Goal: Obtain resource: Download file/media

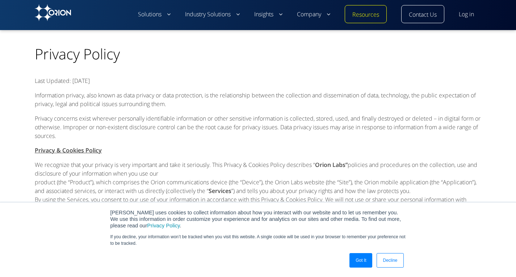
click at [391, 262] on link "Decline" at bounding box center [389, 260] width 27 height 14
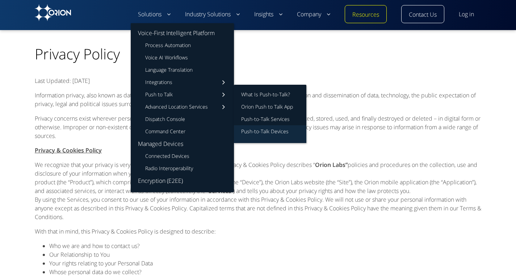
click at [283, 133] on link "Push-to-Talk Devices" at bounding box center [270, 134] width 72 height 18
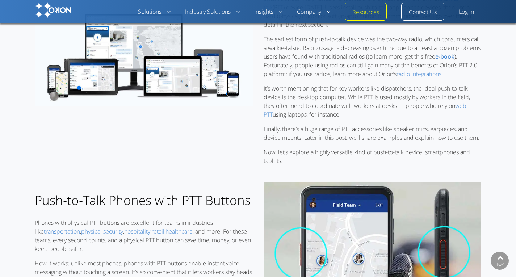
scroll to position [253, 0]
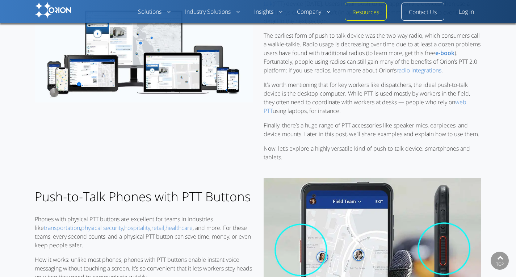
click at [232, 105] on div at bounding box center [144, 53] width 218 height 104
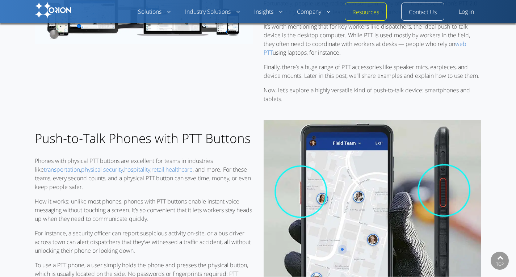
scroll to position [312, 0]
drag, startPoint x: 232, startPoint y: 112, endPoint x: 202, endPoint y: 76, distance: 47.2
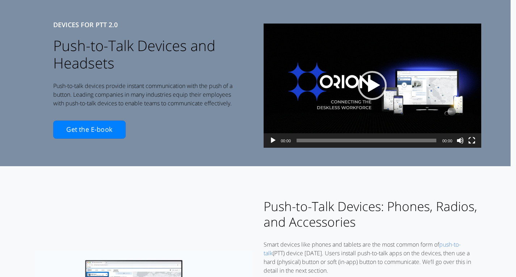
scroll to position [0, 0]
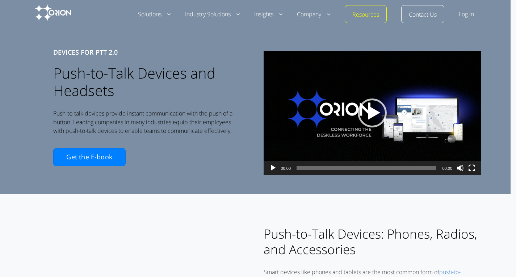
click at [117, 155] on p "Get the E-book" at bounding box center [143, 157] width 181 height 33
click at [107, 165] on link "Get the E-book" at bounding box center [89, 157] width 72 height 18
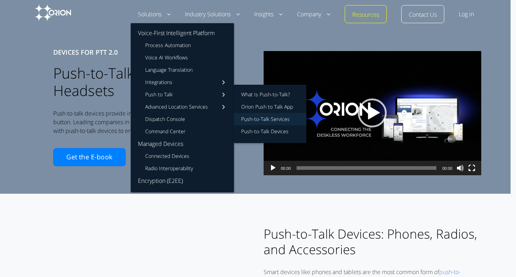
click at [269, 119] on link "Push-to-Talk Services" at bounding box center [270, 119] width 72 height 12
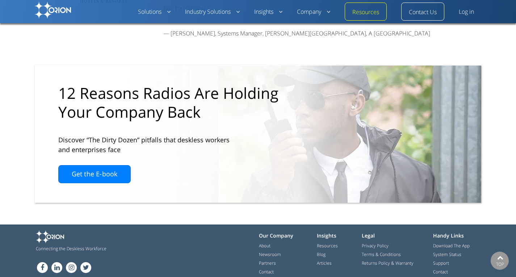
scroll to position [2069, 0]
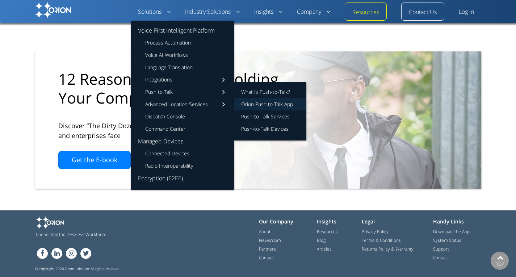
click at [256, 108] on link "Orion Push to Talk App" at bounding box center [270, 104] width 72 height 12
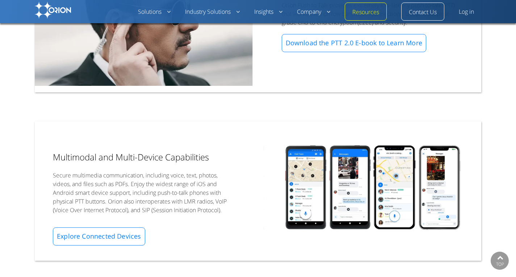
scroll to position [782, 0]
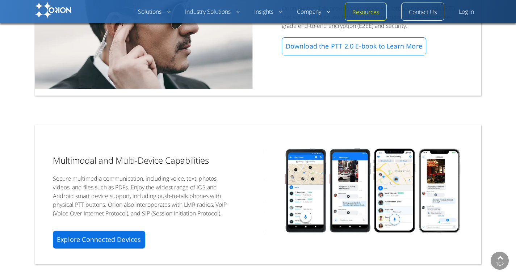
click at [125, 241] on link "Explore Connected Devices" at bounding box center [99, 239] width 92 height 18
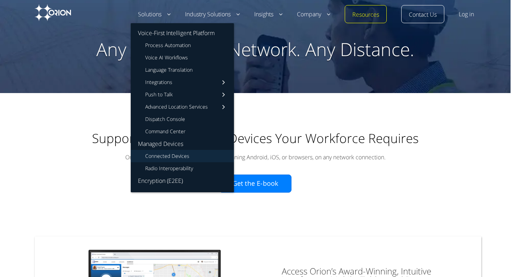
click at [179, 153] on link "Connected Devices" at bounding box center [182, 156] width 103 height 12
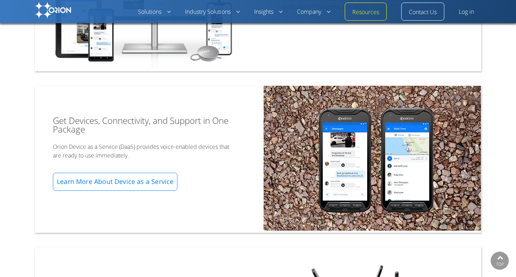
scroll to position [279, 0]
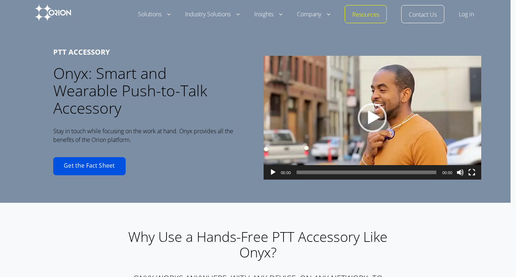
click at [104, 167] on link "Get the Fact Sheet" at bounding box center [89, 166] width 72 height 18
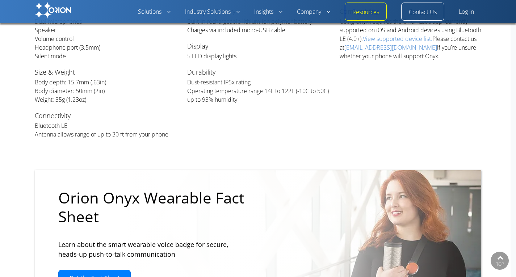
scroll to position [1679, 0]
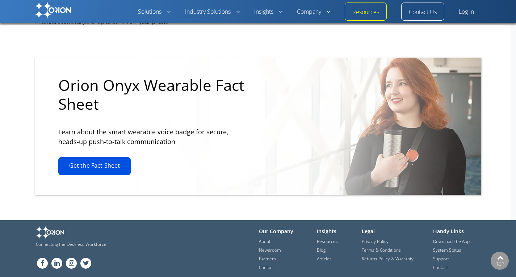
click at [102, 157] on link "Get the Fact Sheet" at bounding box center [94, 166] width 72 height 18
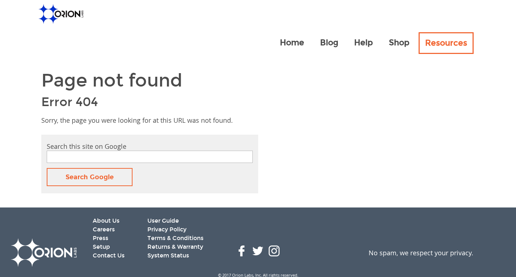
type input "orion onyx fact sheet"
